Goal: Navigation & Orientation: Find specific page/section

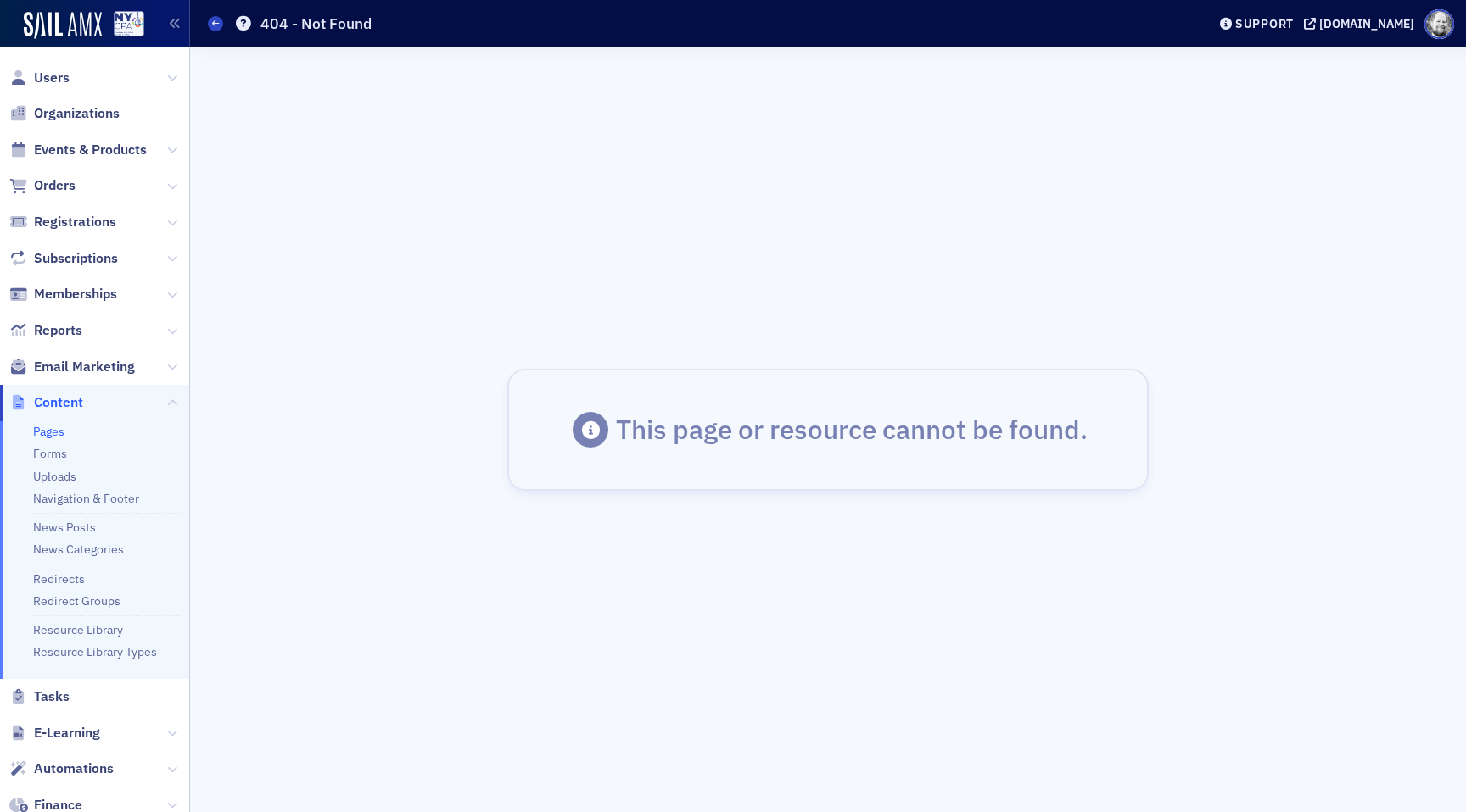
click at [47, 430] on link "Pages" at bounding box center [48, 432] width 32 height 15
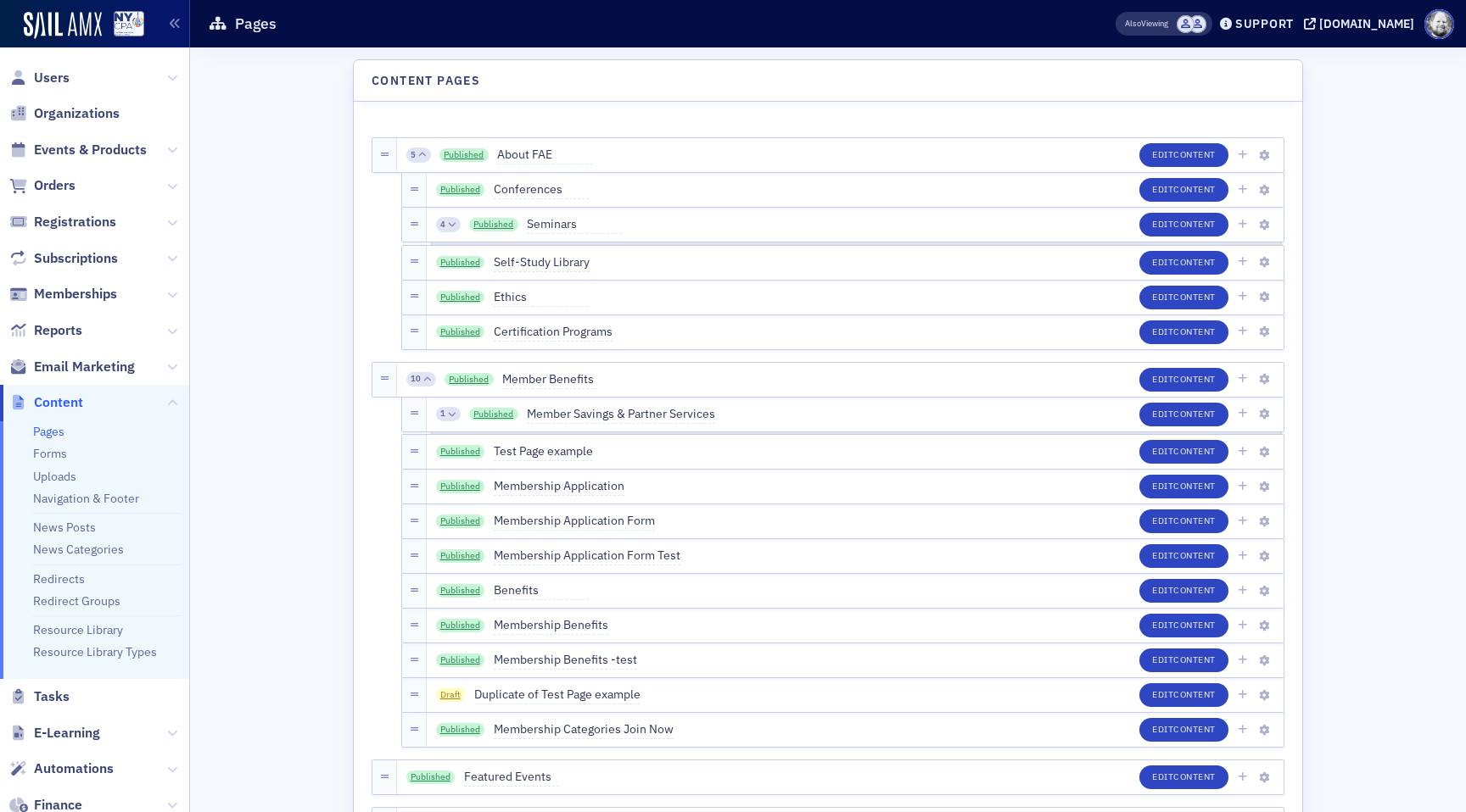
click at [1177, 29] on span at bounding box center [1185, 24] width 17 height 17
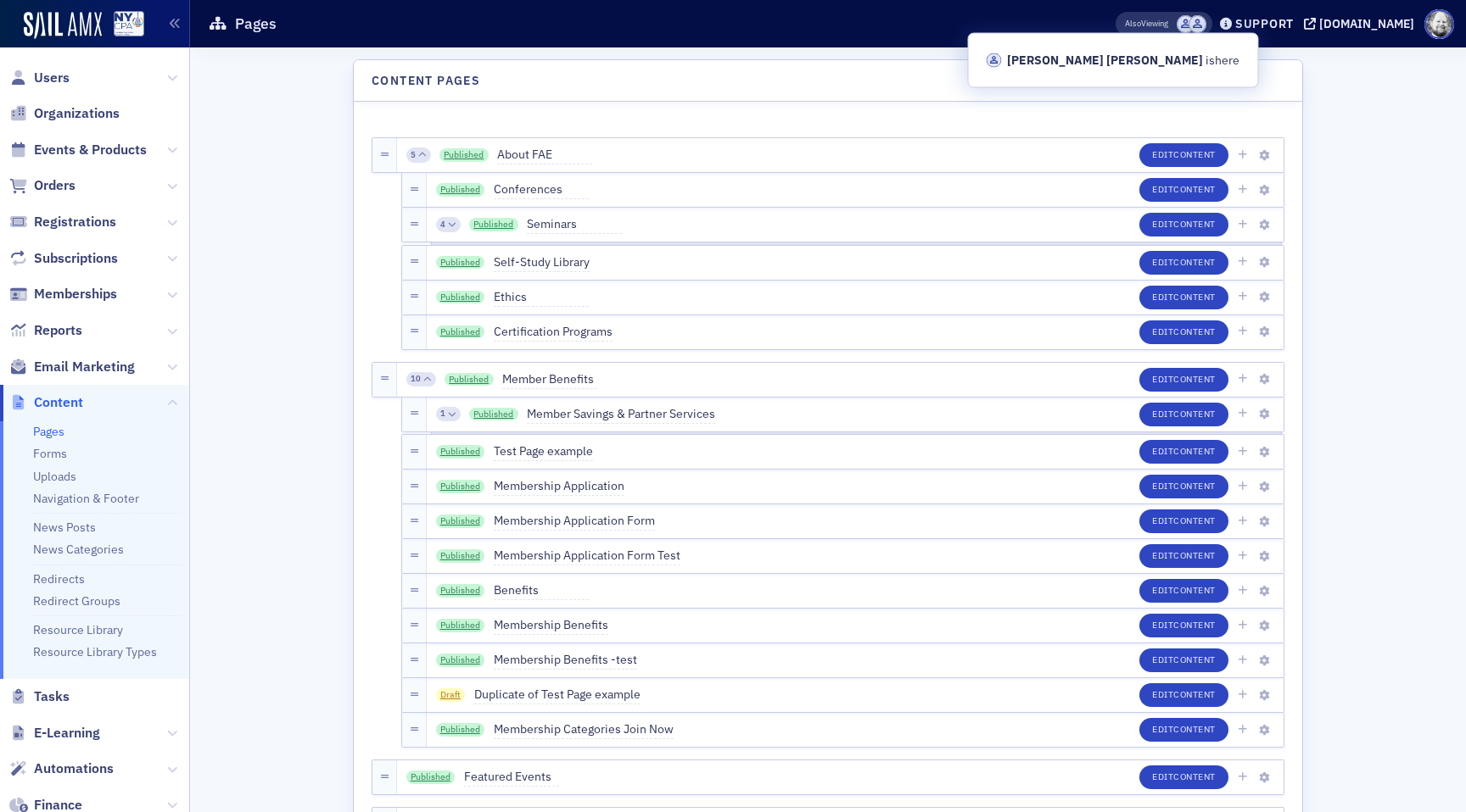
click at [1188, 27] on span at bounding box center [1197, 24] width 17 height 17
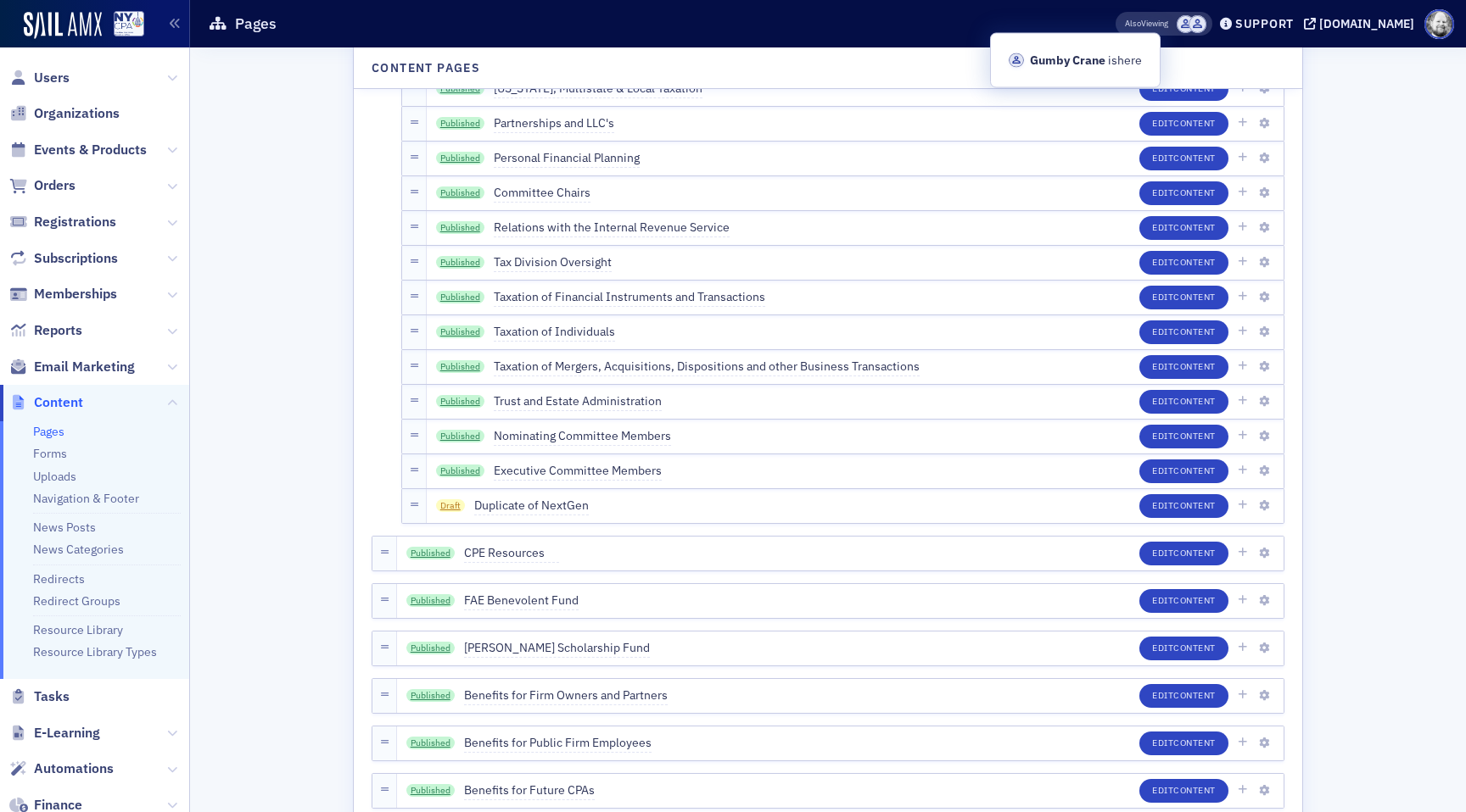
scroll to position [4060, 0]
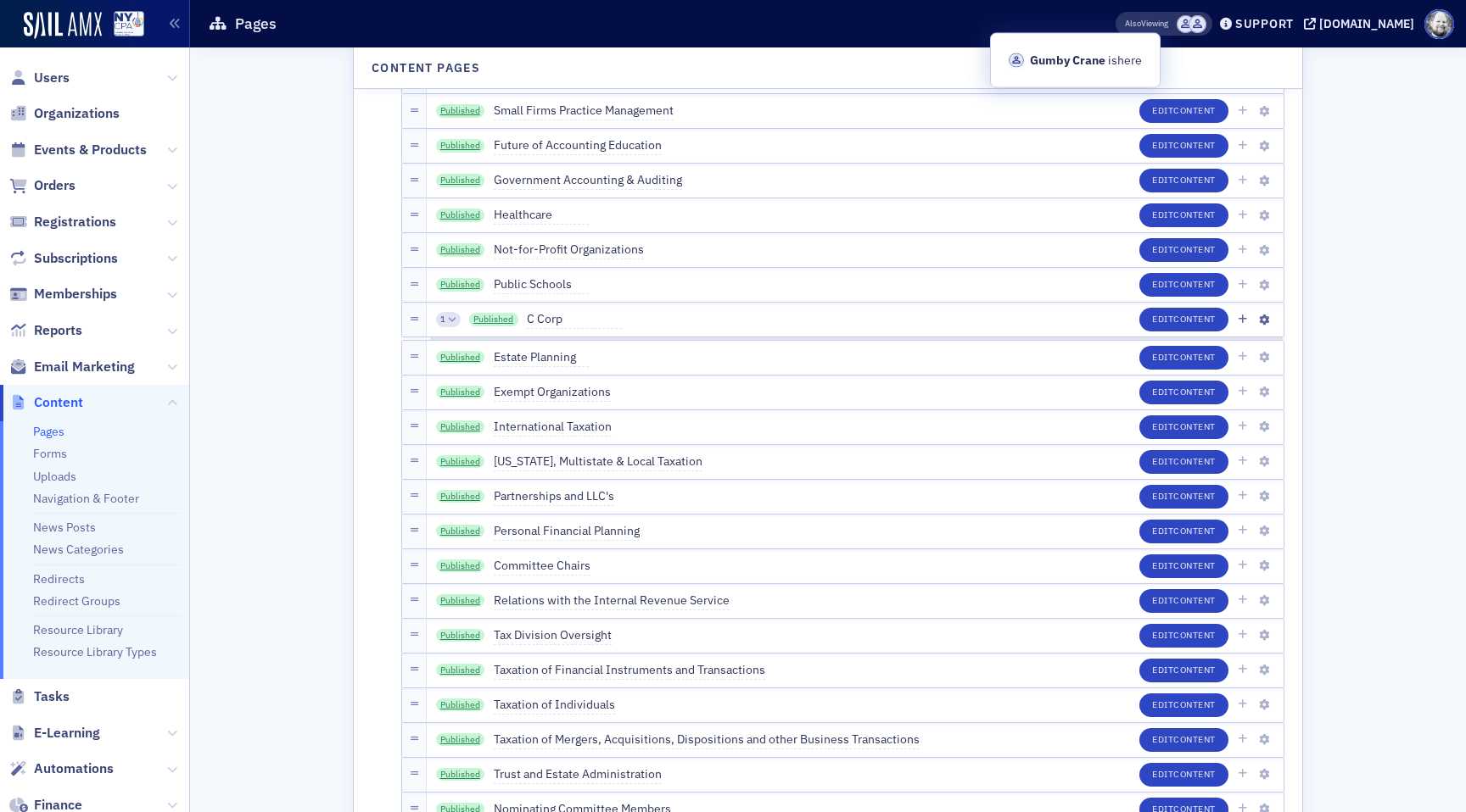
click at [449, 316] on icon at bounding box center [451, 319] width 8 height 8
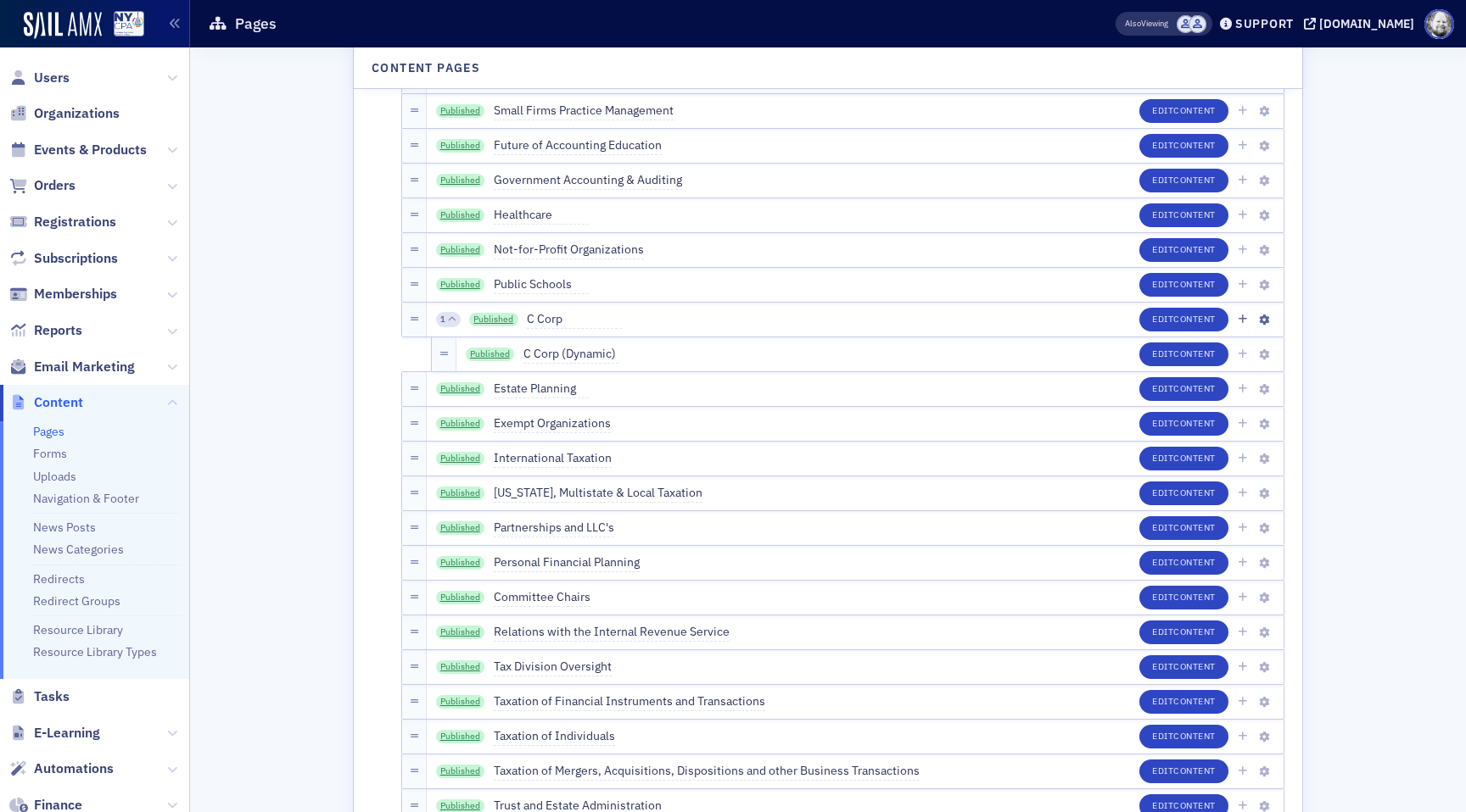
click at [449, 316] on icon at bounding box center [451, 319] width 8 height 8
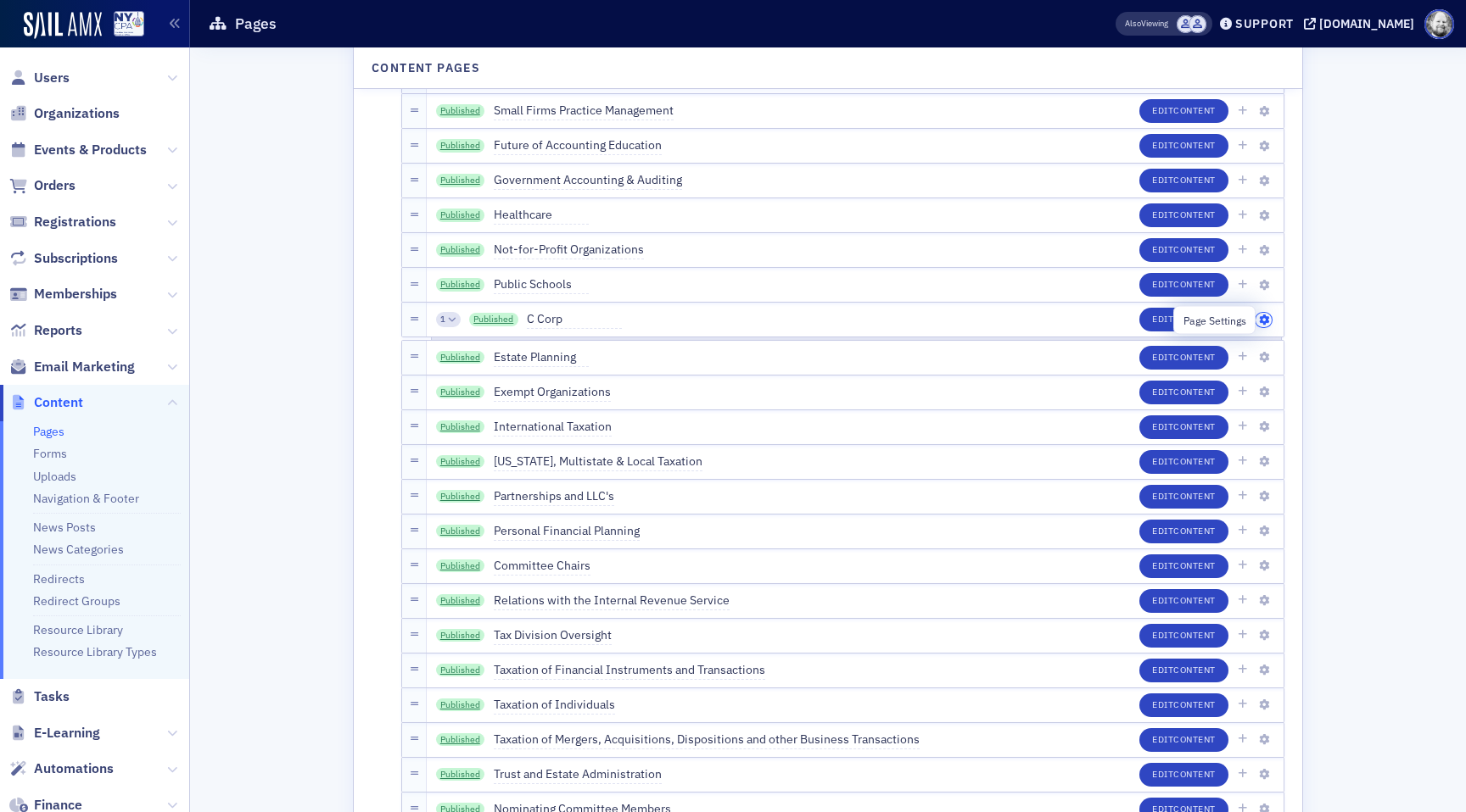
click at [1262, 320] on icon "button" at bounding box center [1263, 320] width 11 height 11
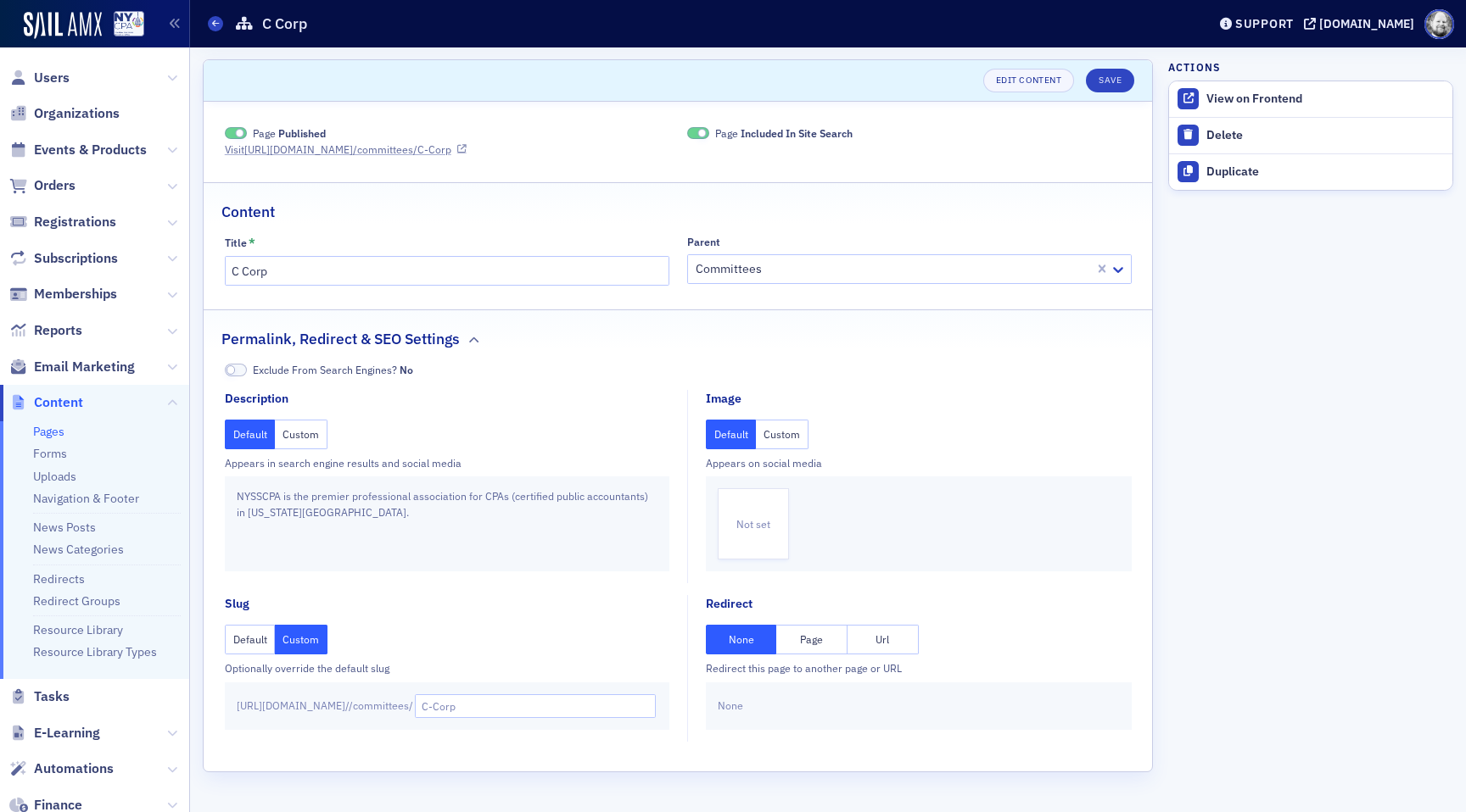
click at [406, 145] on link "Visit [URL][DOMAIN_NAME] /committees/C-Corp" at bounding box center [345, 149] width 242 height 15
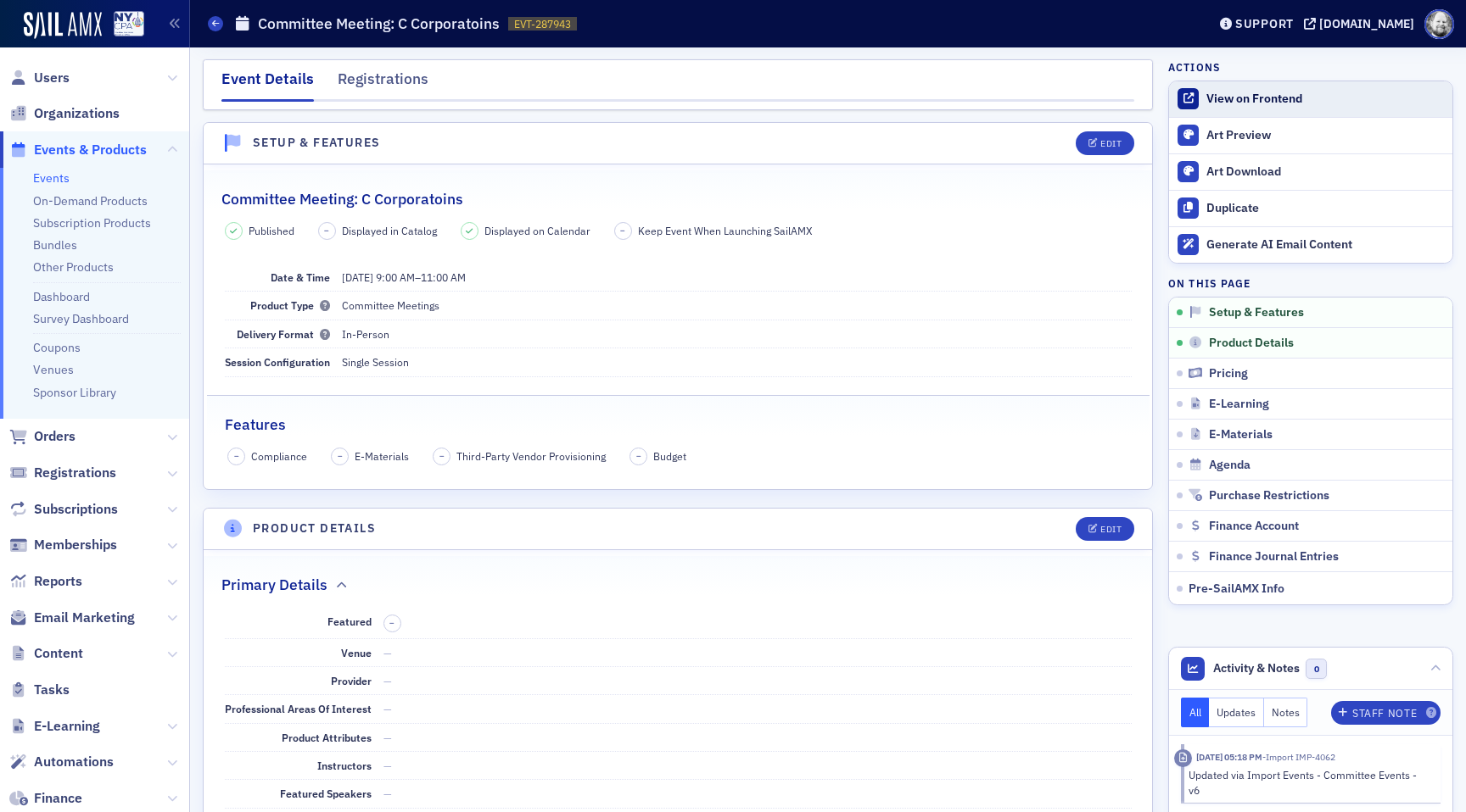
click at [1235, 97] on div "View on Frontend" at bounding box center [1325, 99] width 237 height 15
